Goal: Navigation & Orientation: Find specific page/section

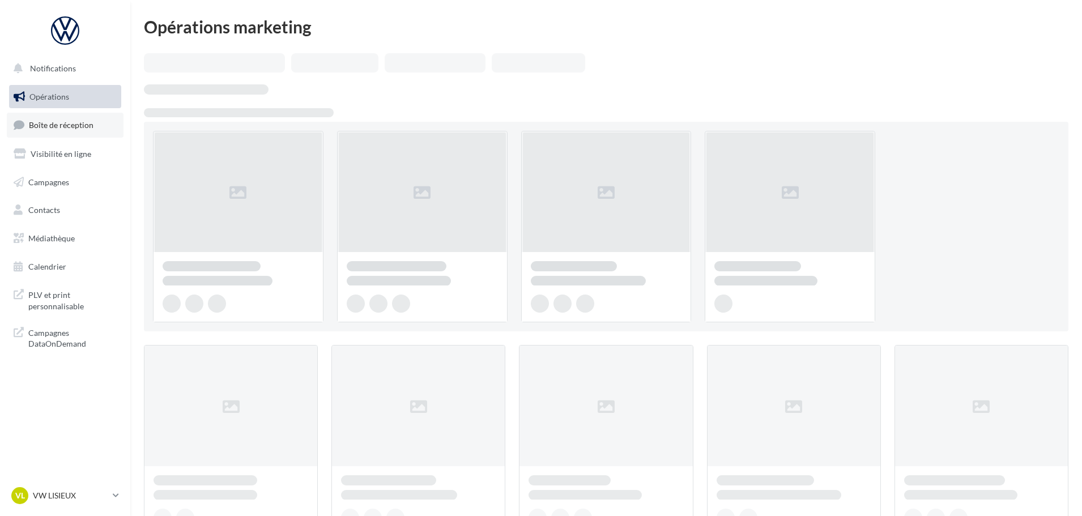
click at [89, 135] on link "Boîte de réception" at bounding box center [65, 125] width 117 height 24
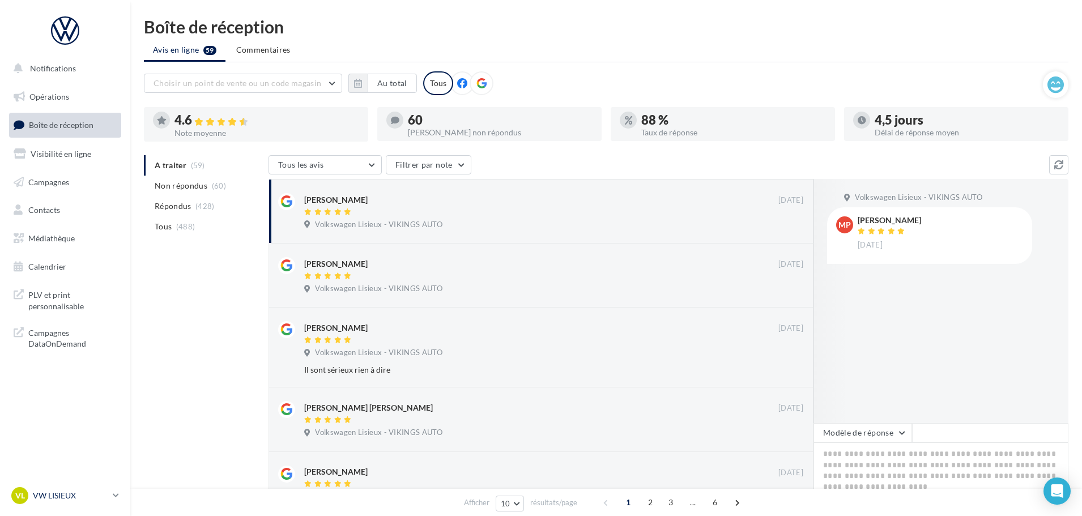
click at [69, 498] on p "VW LISIEUX" at bounding box center [70, 495] width 75 height 11
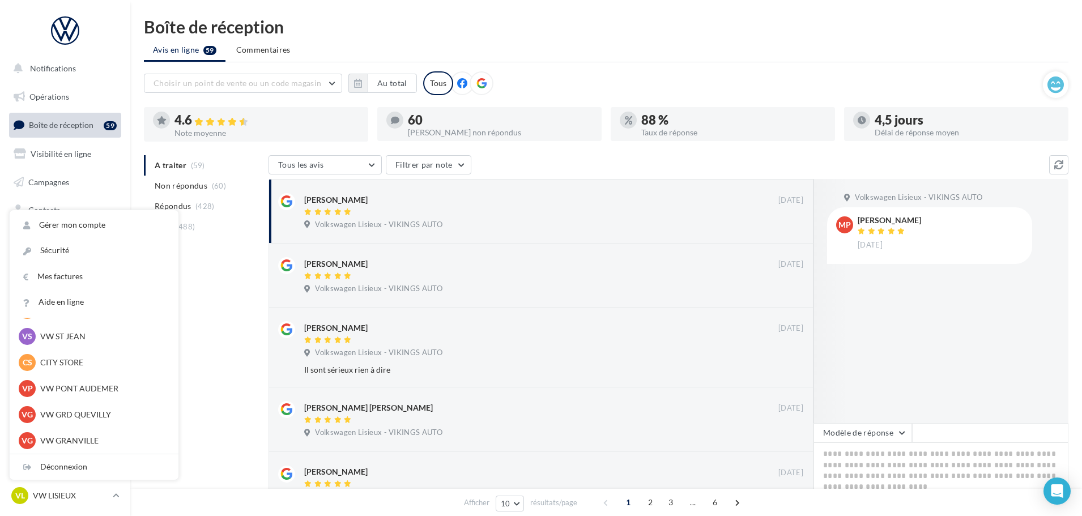
scroll to position [227, 0]
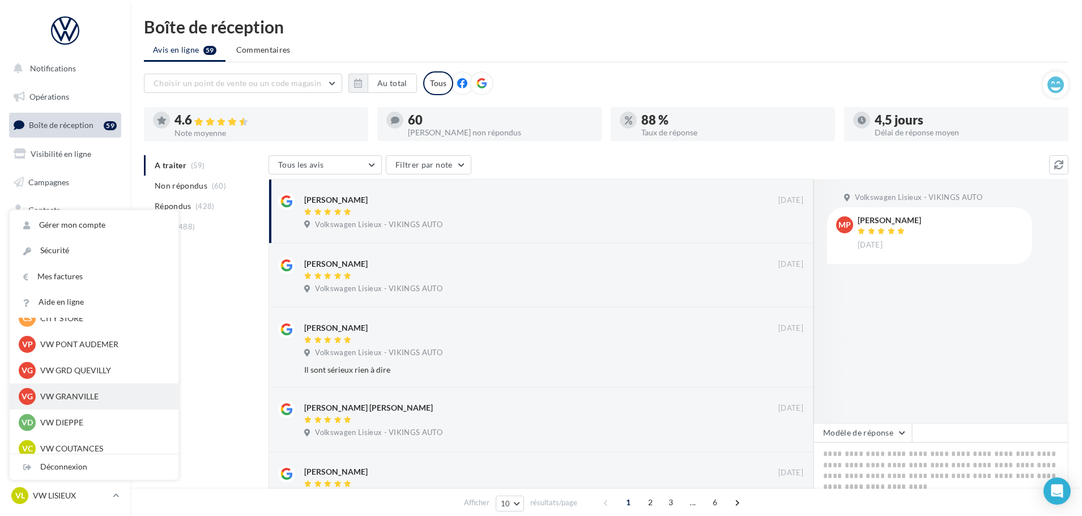
click at [81, 401] on p "VW GRANVILLE" at bounding box center [102, 396] width 125 height 11
